Goal: Task Accomplishment & Management: Complete application form

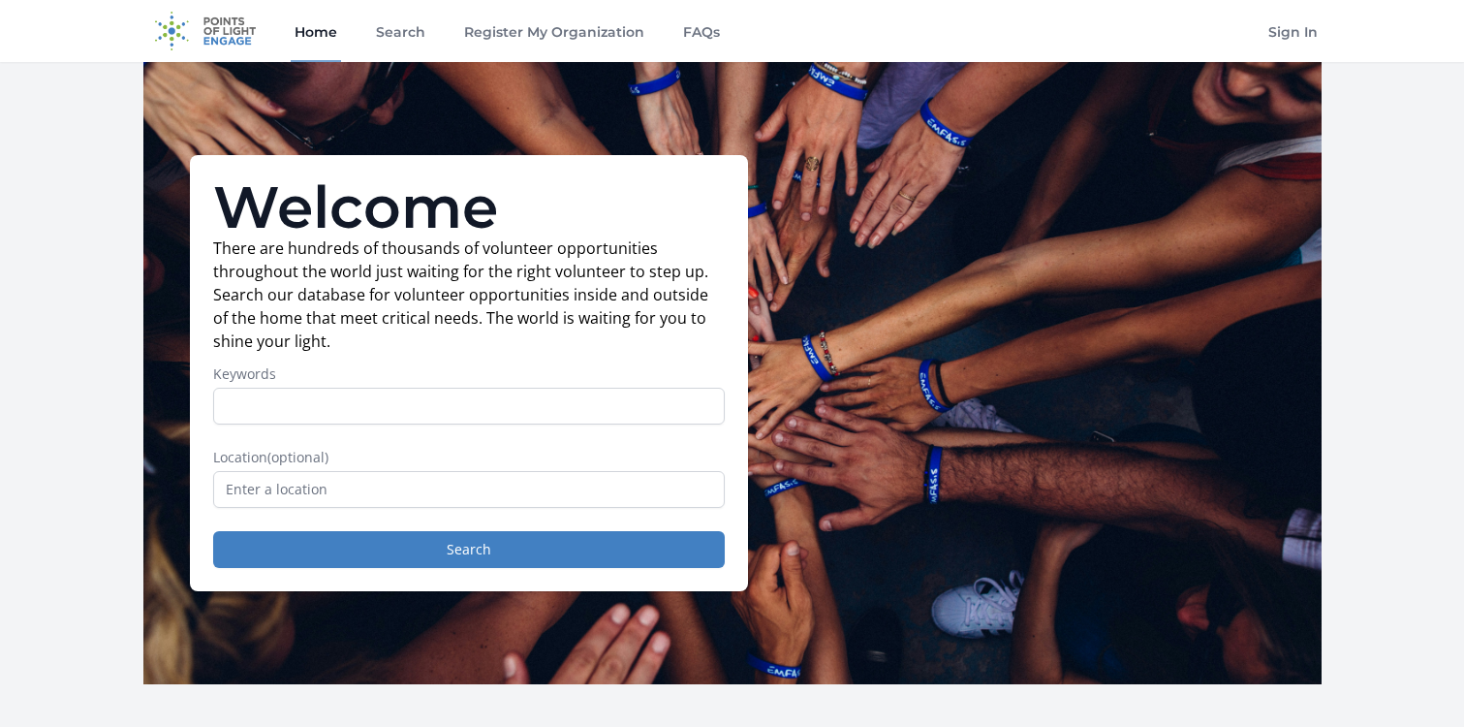
click at [289, 425] on form "Keywords Location (optional) Search" at bounding box center [469, 466] width 512 height 204
click at [283, 483] on input "text" at bounding box center [469, 489] width 512 height 37
type input "Los Angeles, CA, USA"
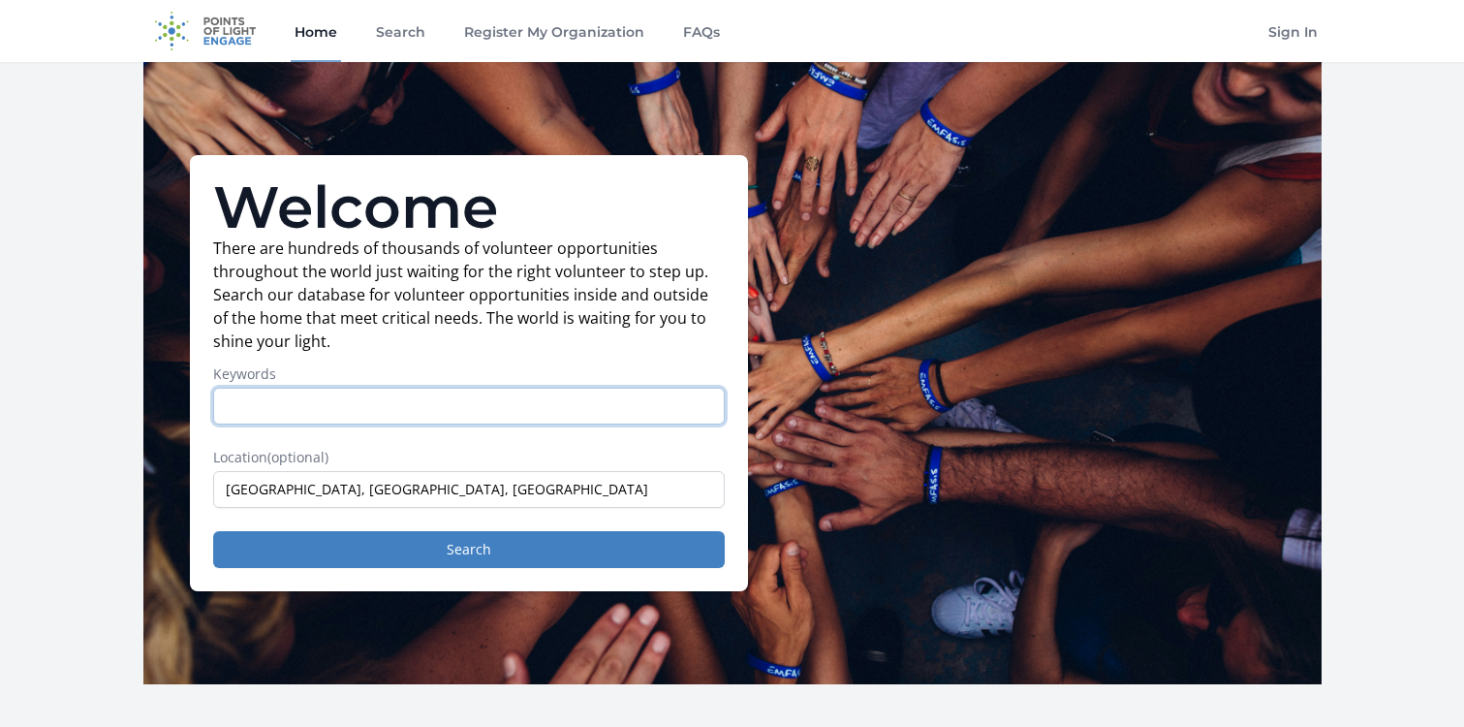
click at [254, 388] on input "Keywords" at bounding box center [469, 406] width 512 height 37
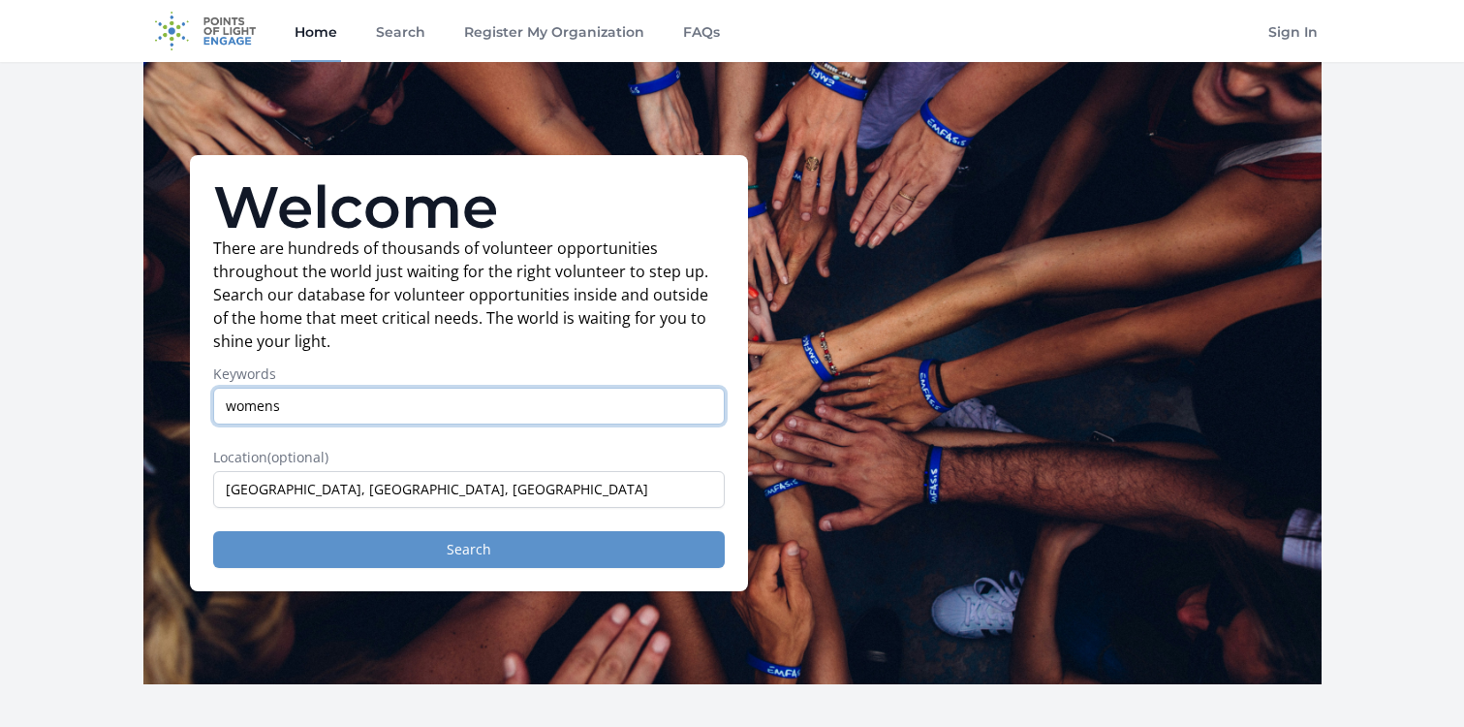
type input "womens"
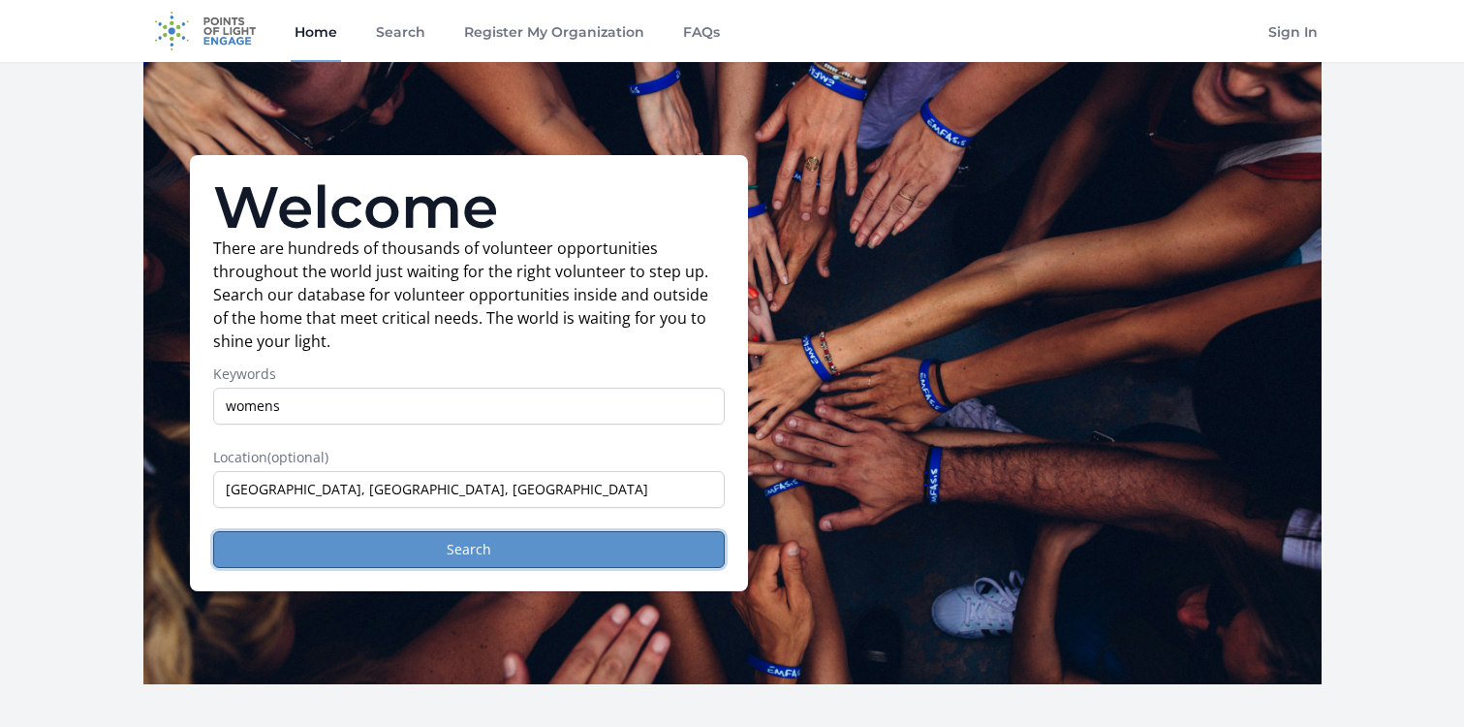
click at [412, 552] on button "Search" at bounding box center [469, 549] width 512 height 37
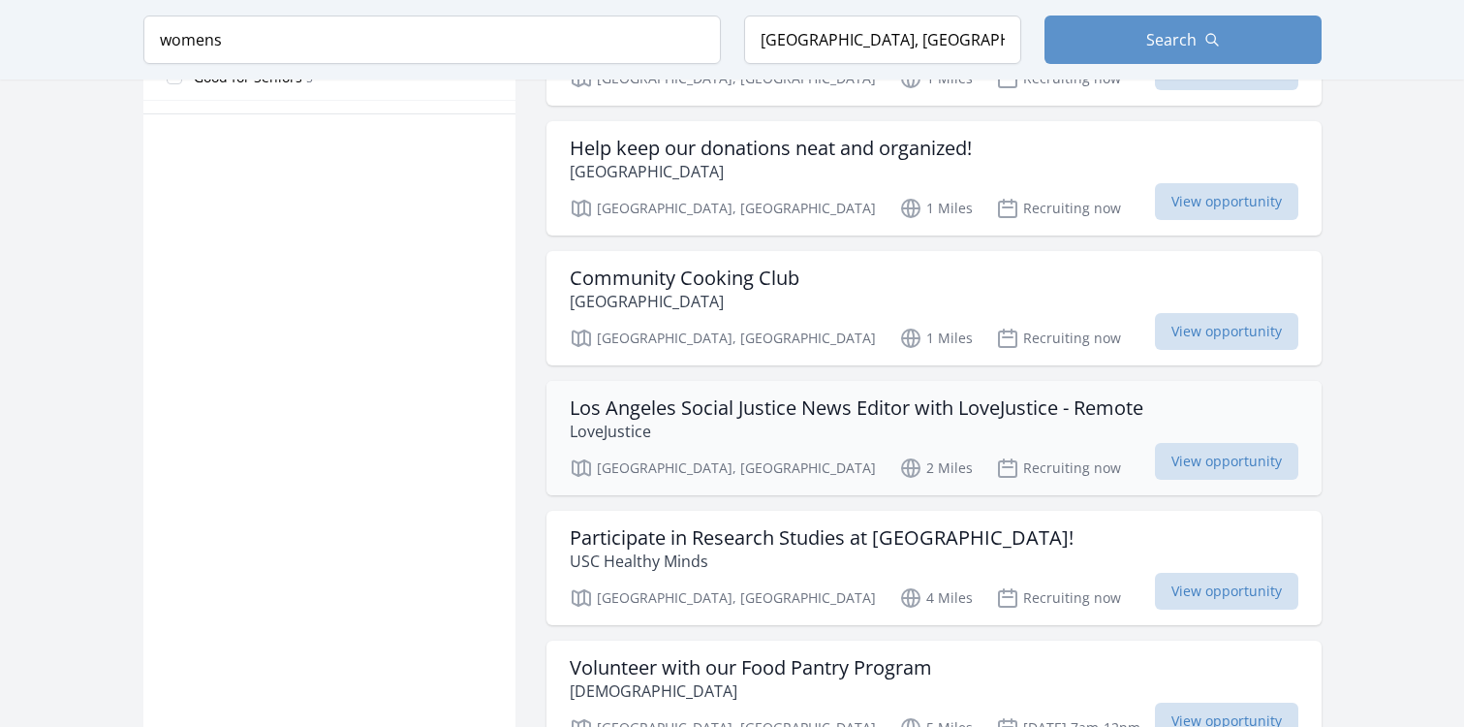
scroll to position [1357, 0]
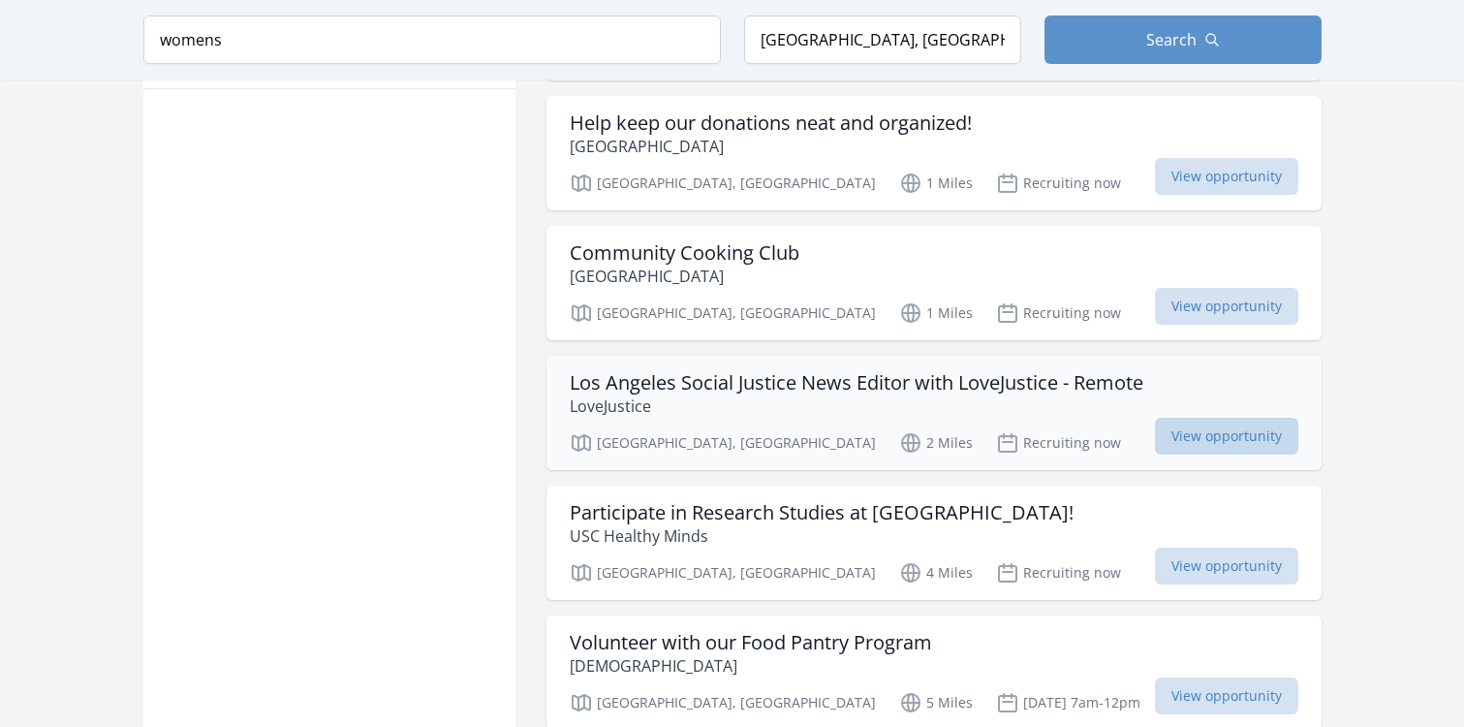
click at [1155, 441] on span "View opportunity" at bounding box center [1226, 436] width 143 height 37
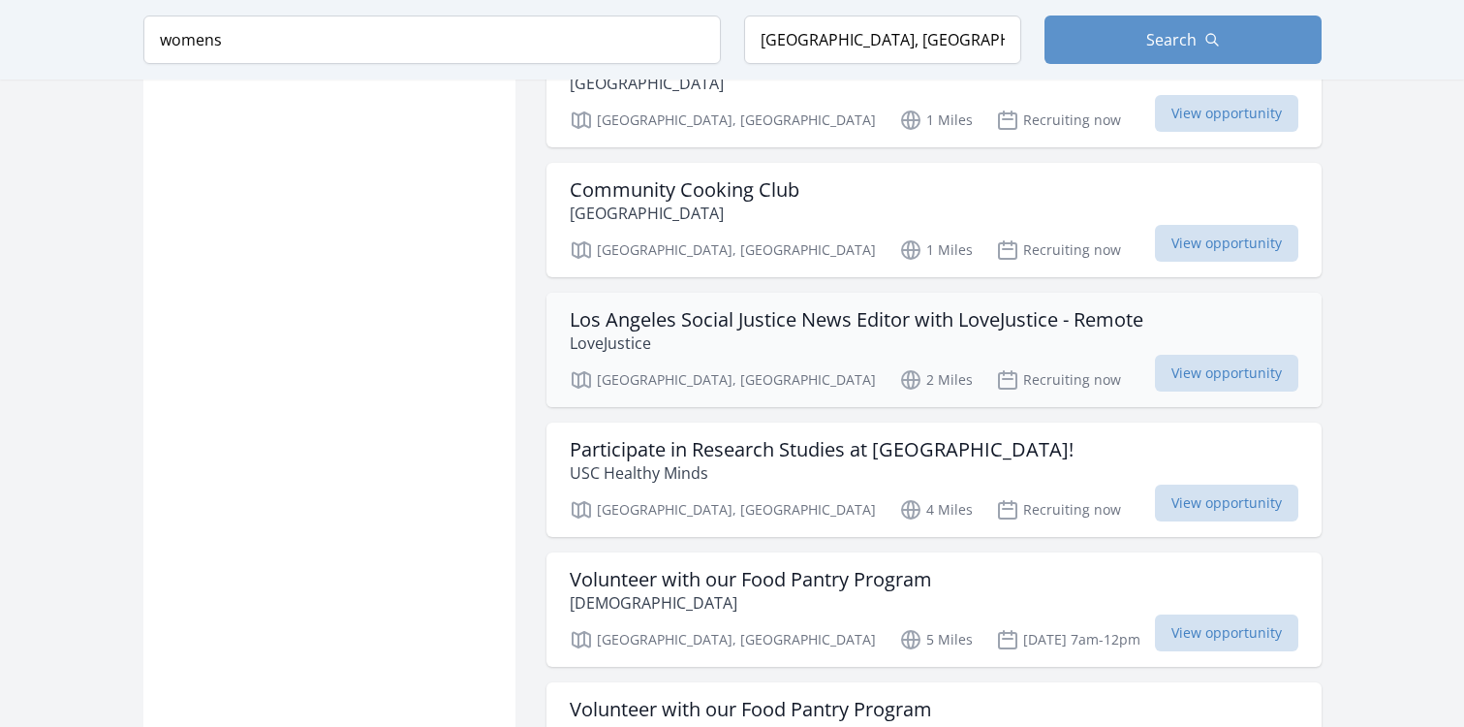
scroll to position [1454, 0]
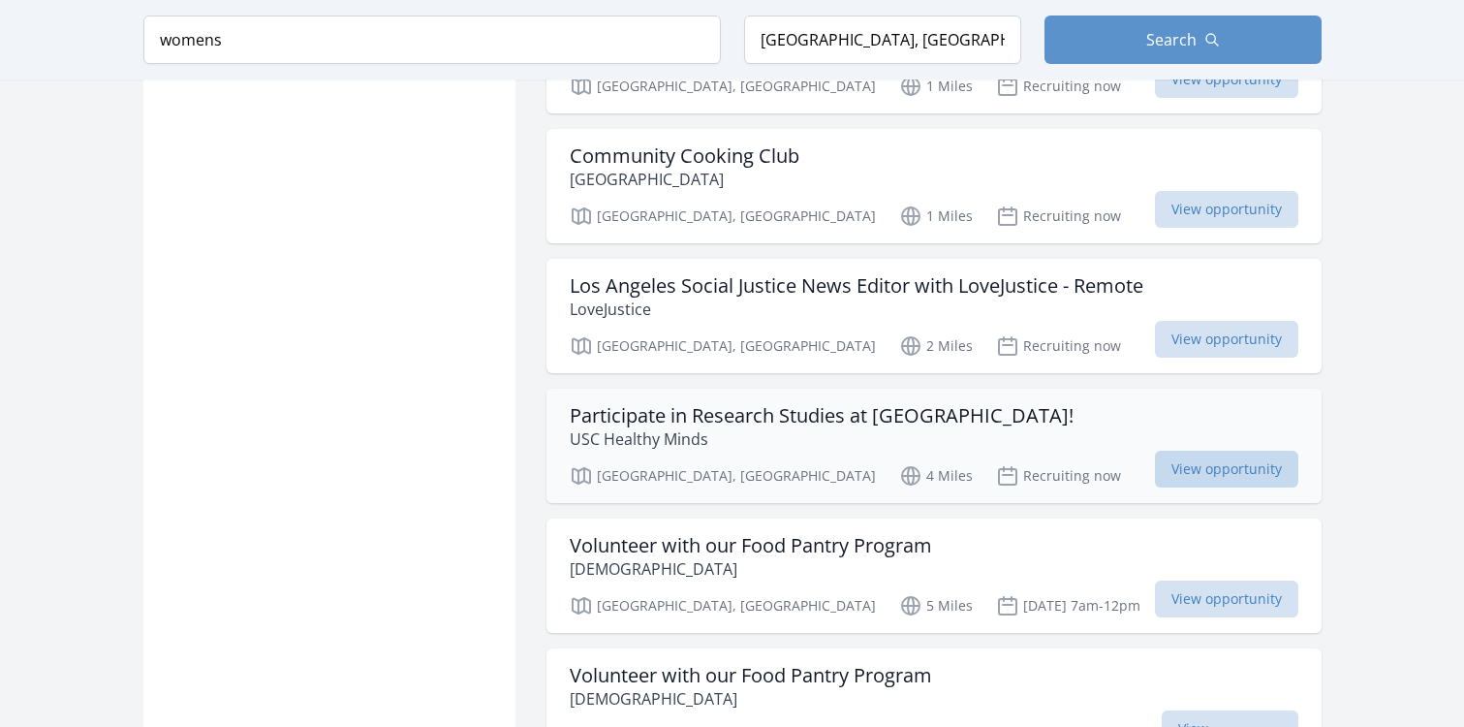
click at [1155, 468] on span "View opportunity" at bounding box center [1226, 469] width 143 height 37
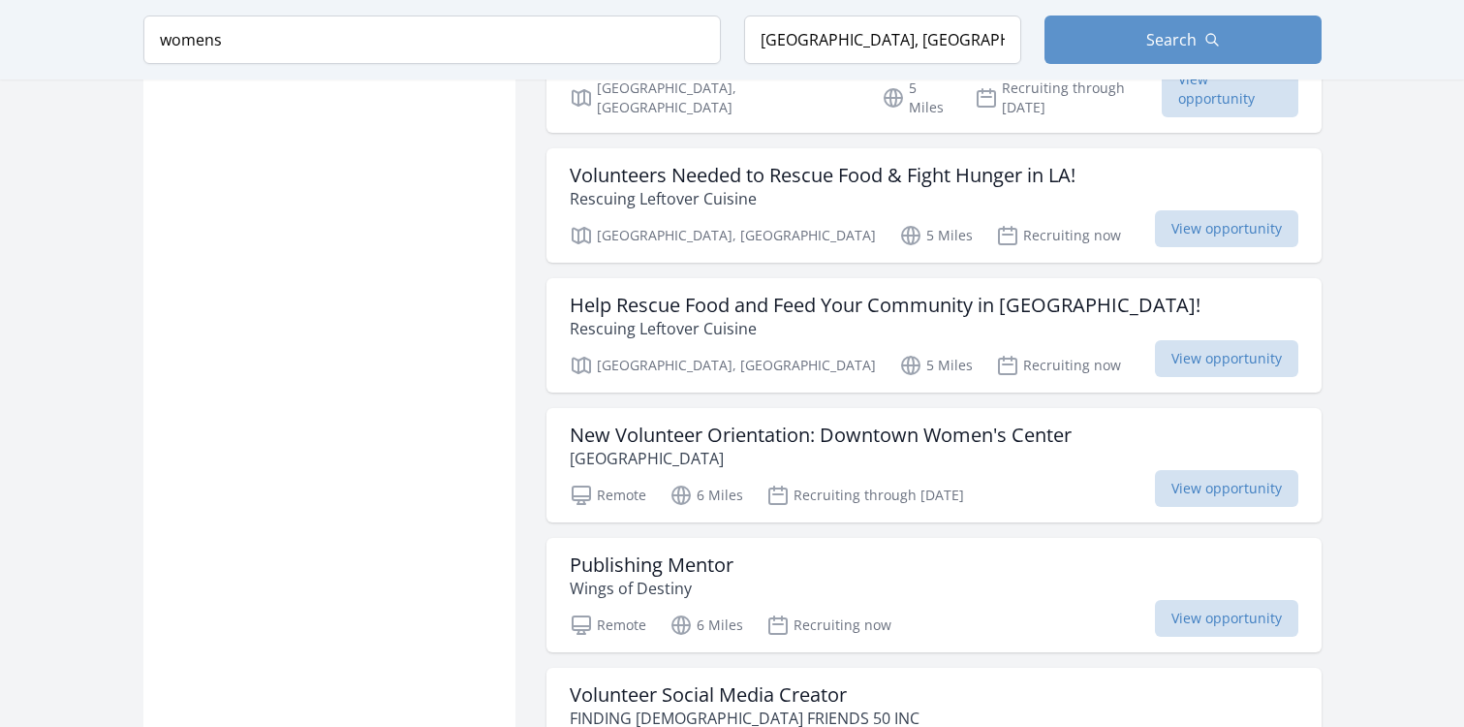
scroll to position [2132, 0]
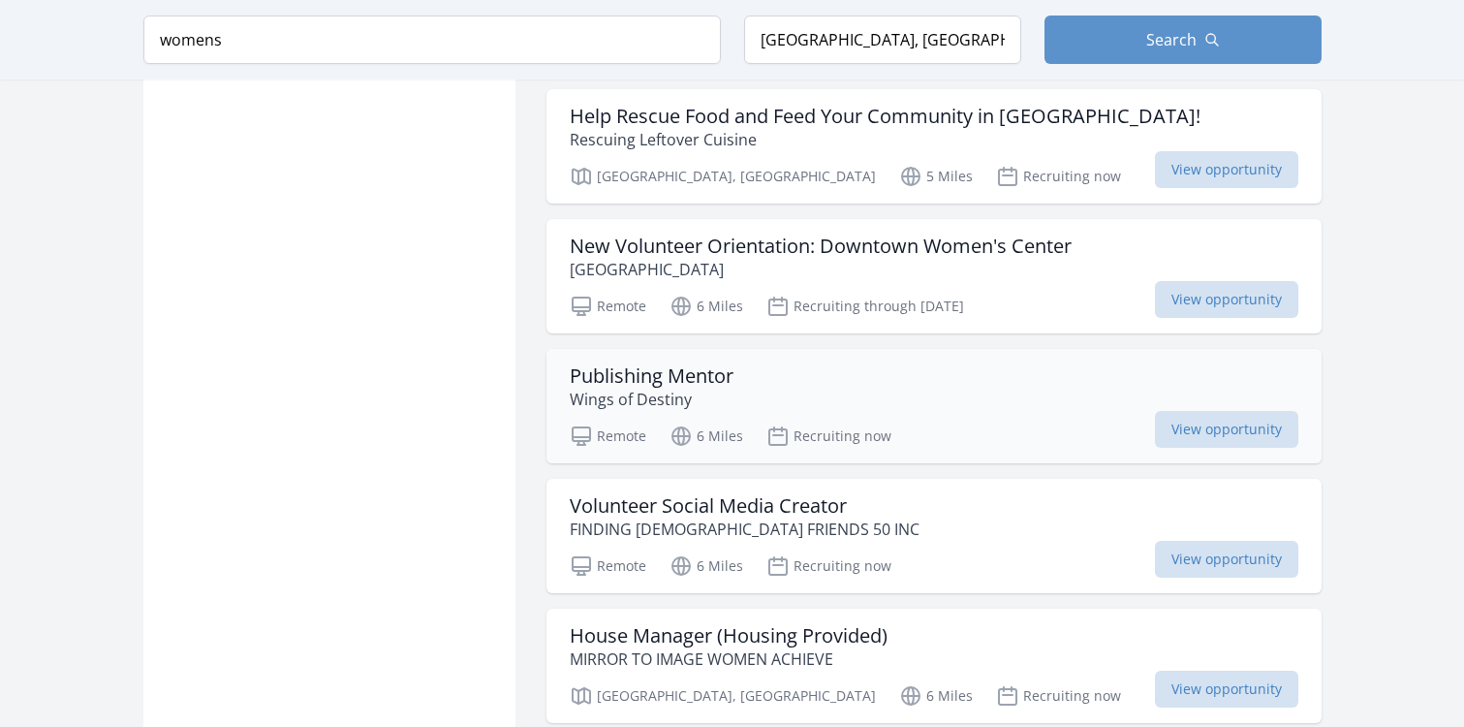
scroll to position [2326, 0]
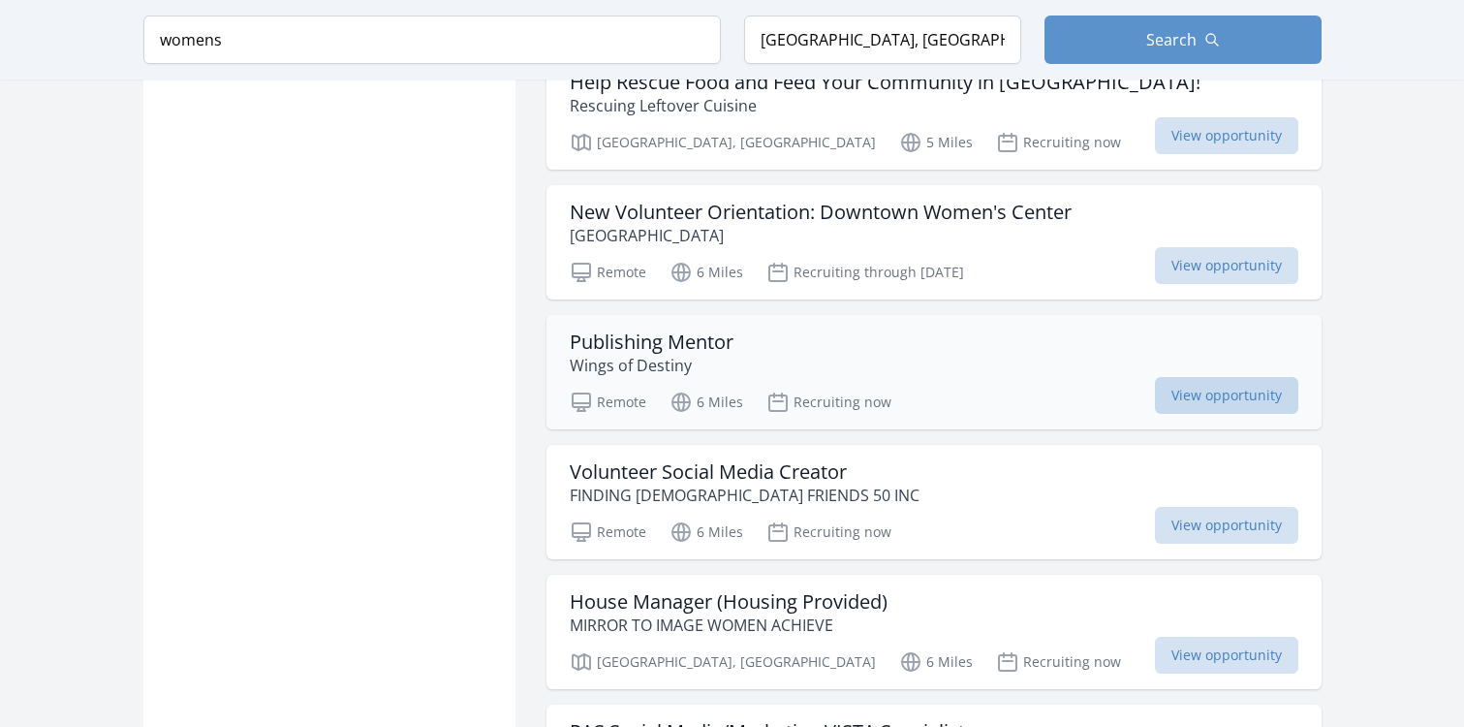
click at [1225, 381] on span "View opportunity" at bounding box center [1226, 395] width 143 height 37
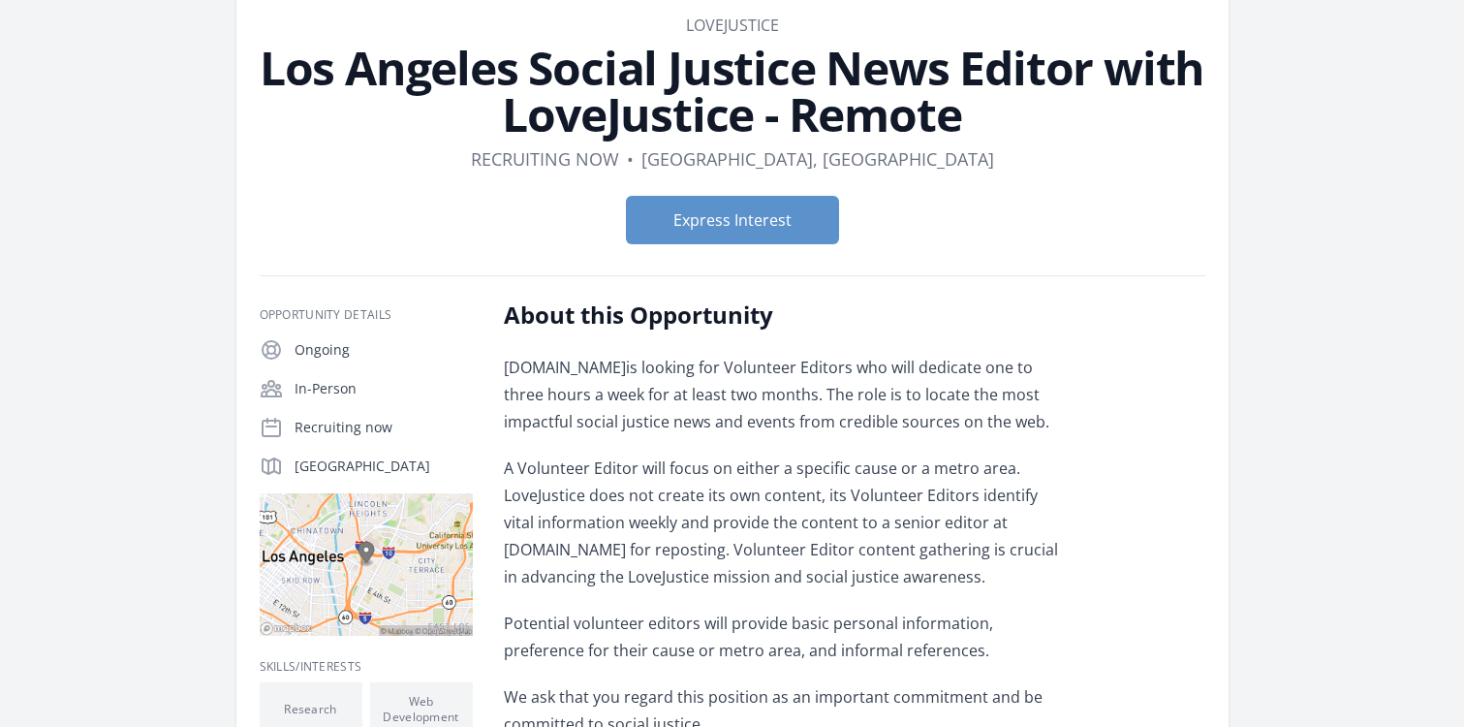
scroll to position [97, 0]
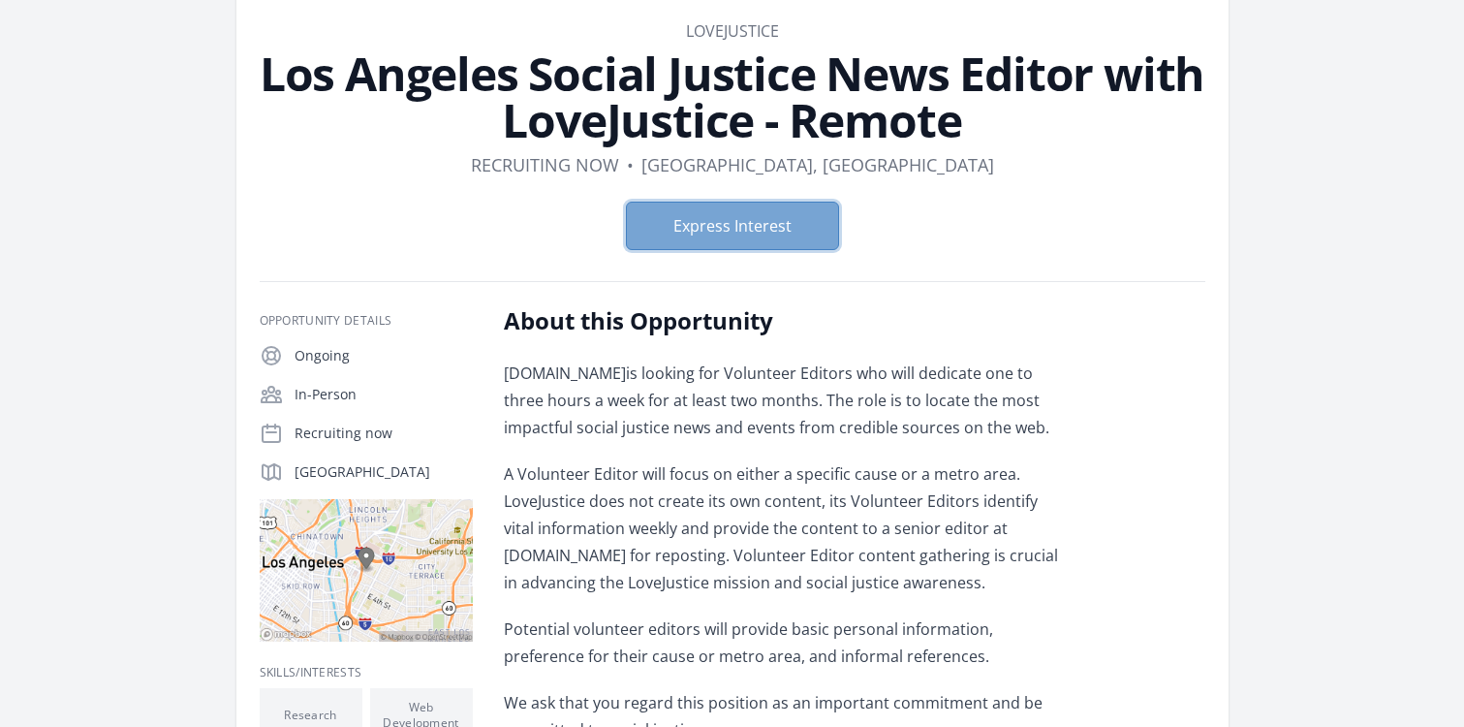
click at [676, 231] on button "Express Interest" at bounding box center [732, 226] width 213 height 48
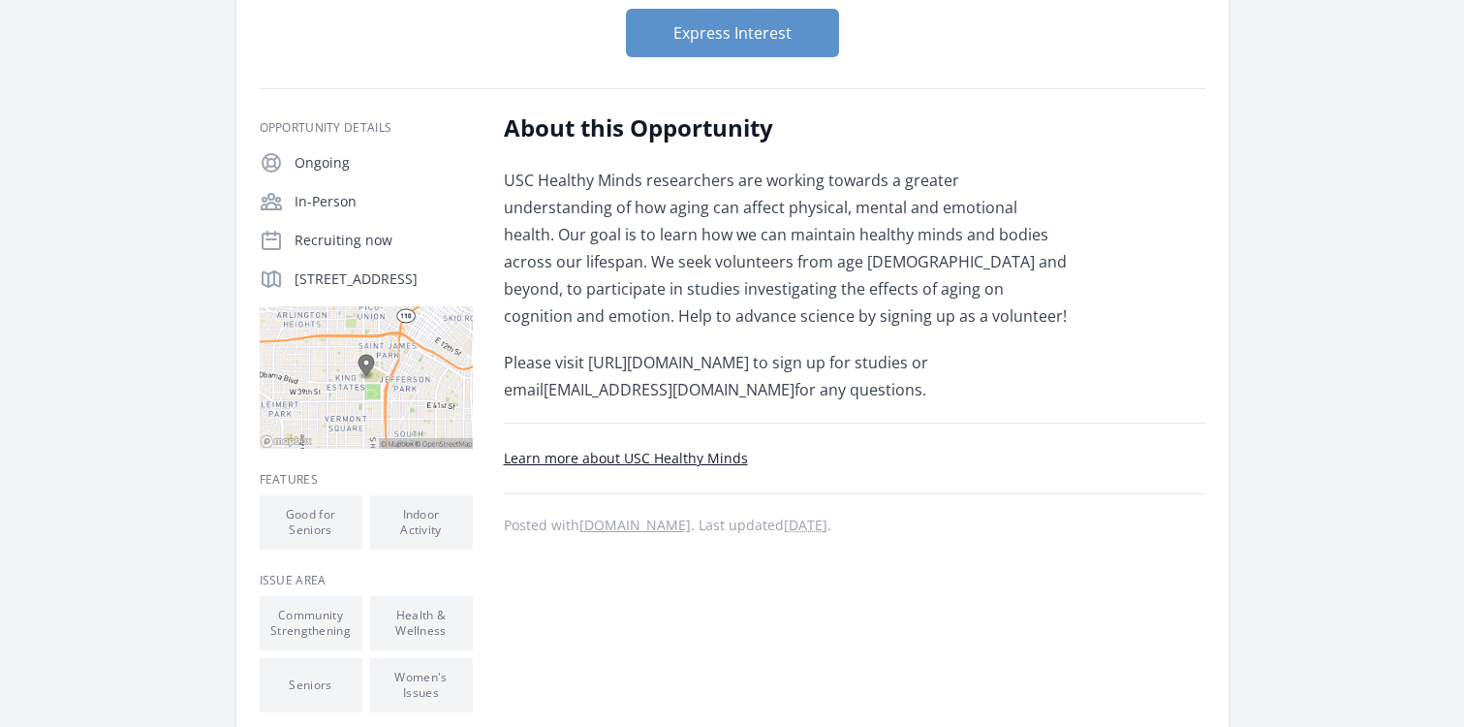
scroll to position [291, 0]
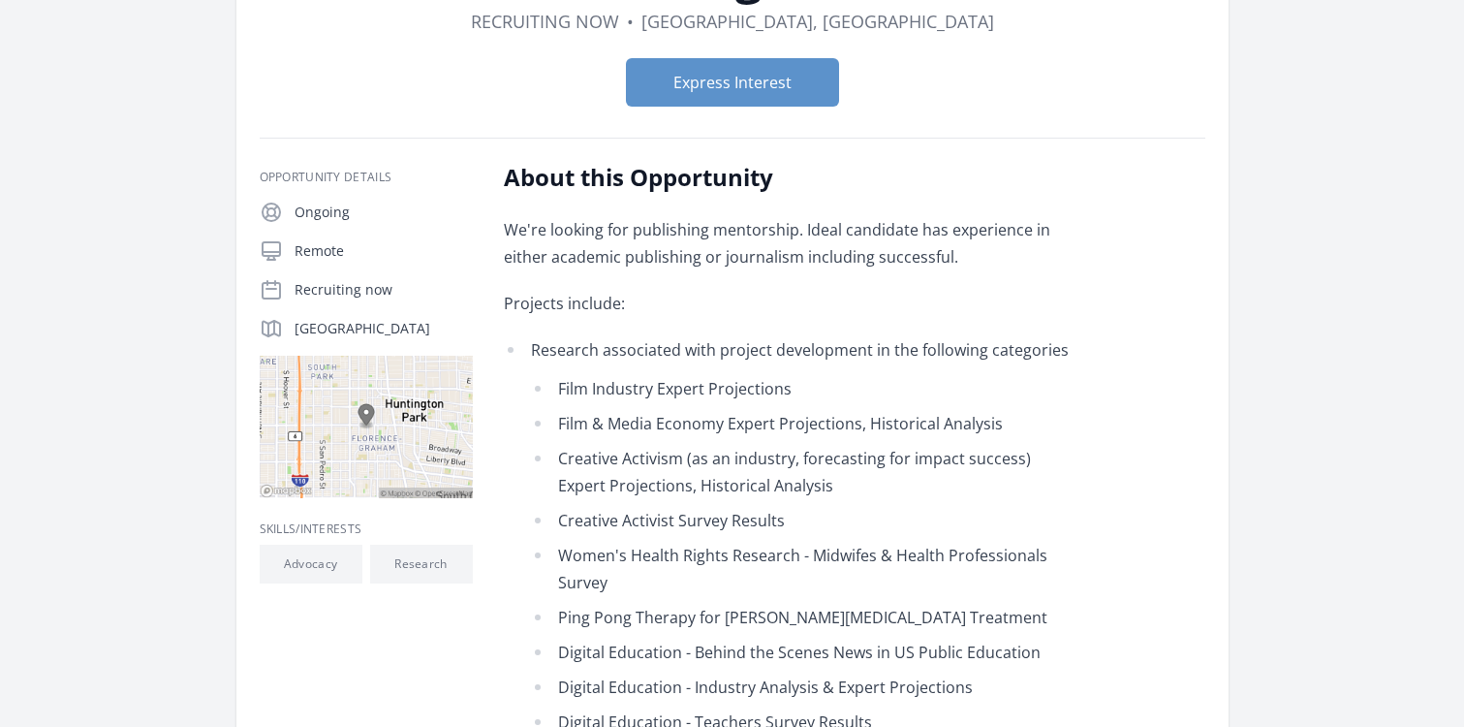
scroll to position [97, 0]
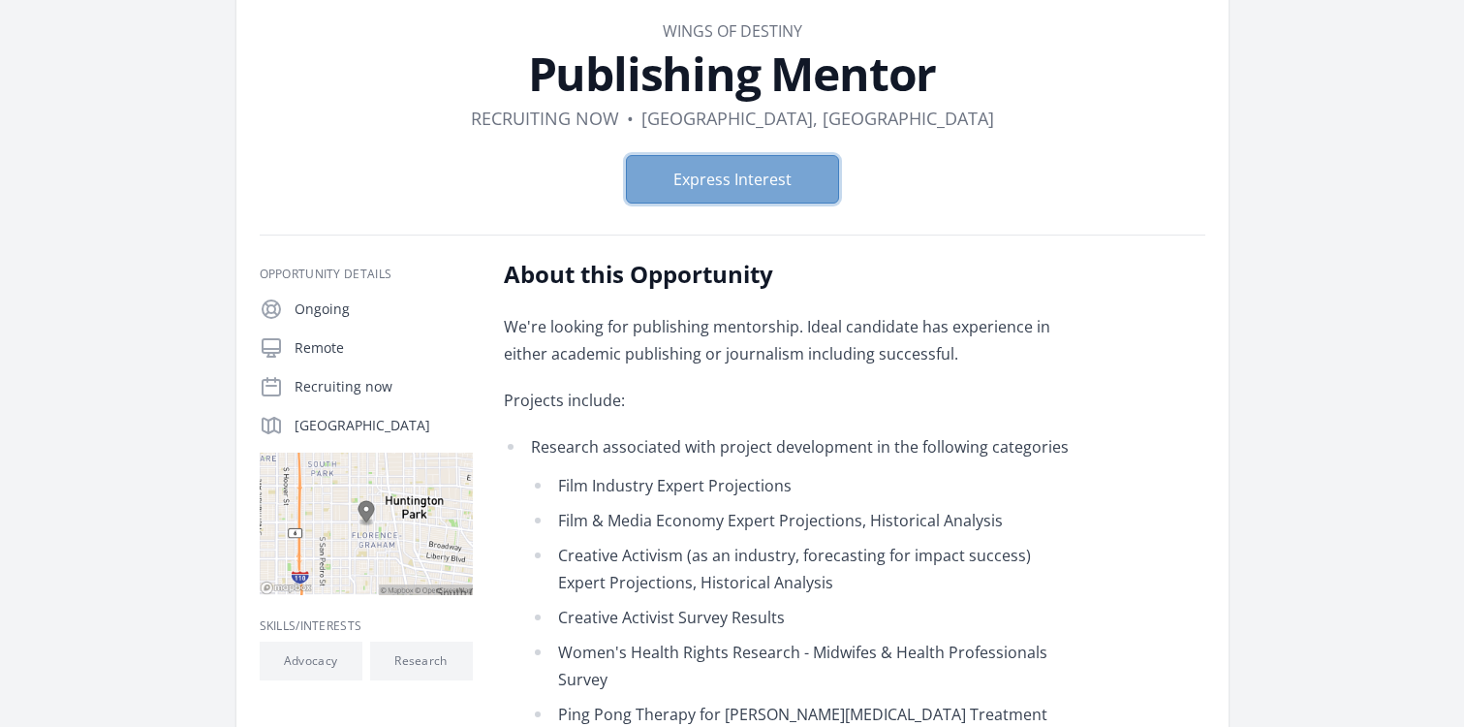
click at [740, 187] on button "Express Interest" at bounding box center [732, 179] width 213 height 48
